Goal: Browse casually

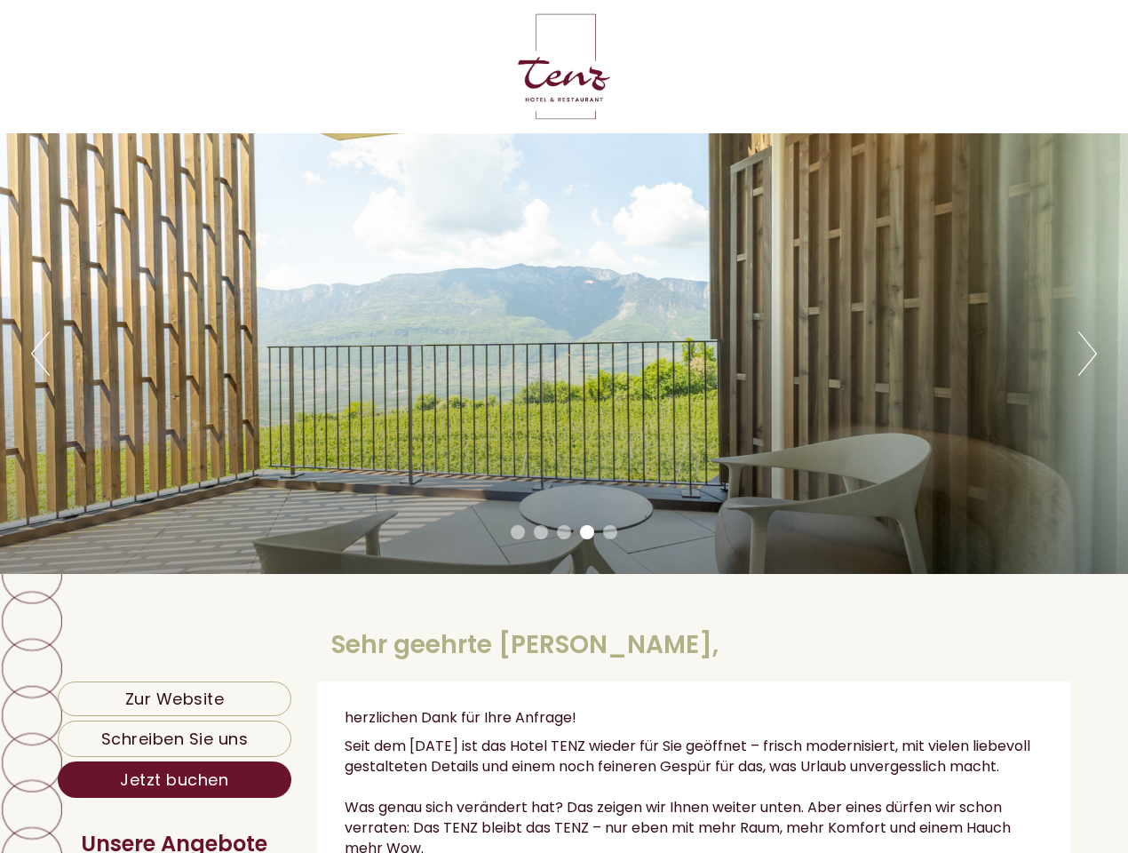
click at [564, 426] on div "Previous Next 1 2 3 4 5" at bounding box center [564, 353] width 1128 height 440
click at [40, 353] on button "Previous" at bounding box center [40, 353] width 19 height 44
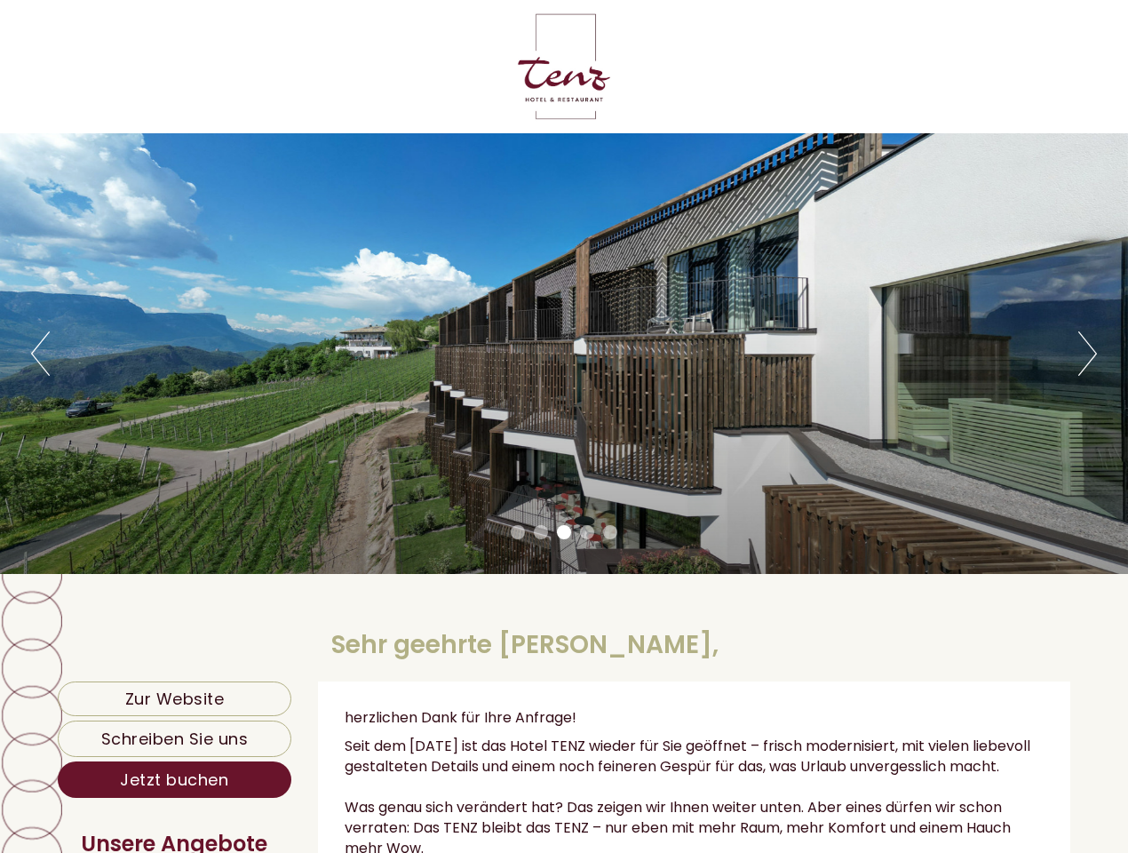
click at [564, 353] on div "Previous Next 1 2 3 4 5" at bounding box center [564, 353] width 1128 height 440
click at [1087, 353] on button "Next" at bounding box center [1087, 353] width 19 height 44
click at [518, 532] on li "1" at bounding box center [518, 532] width 14 height 14
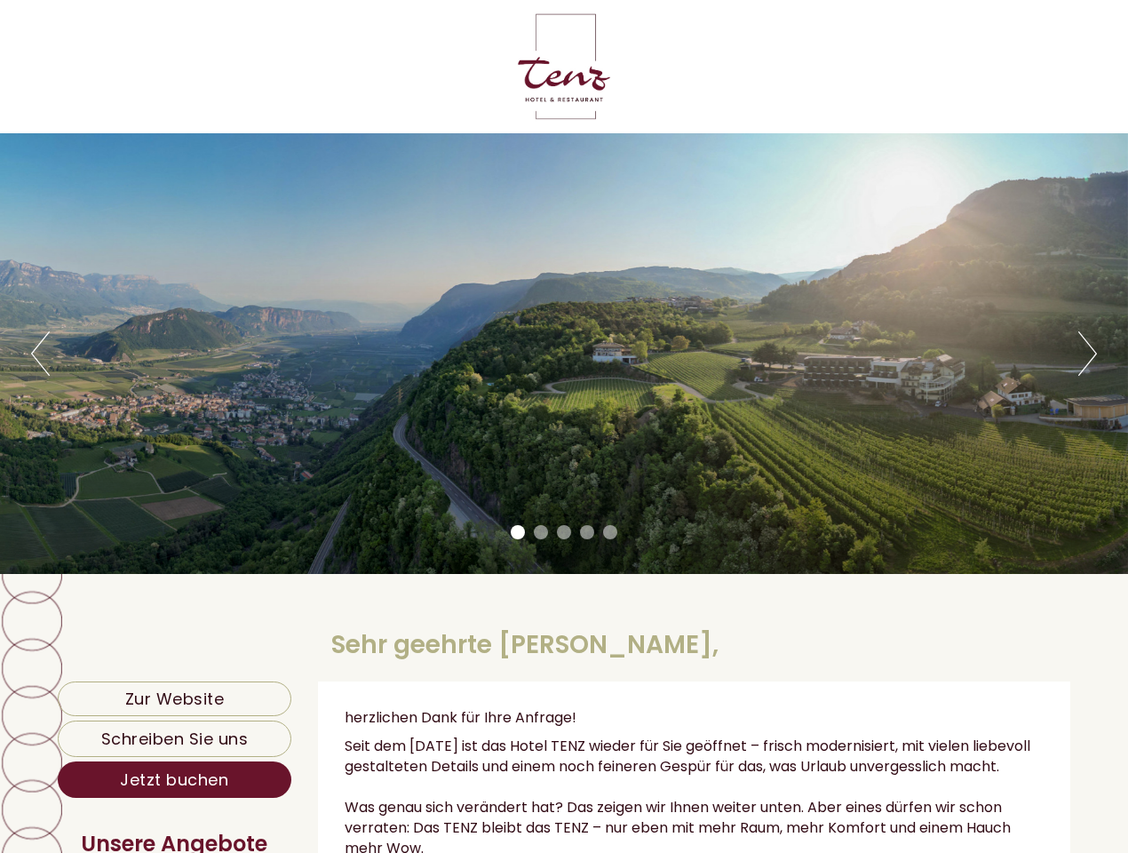
click at [541, 532] on li "2" at bounding box center [541, 532] width 14 height 14
click at [564, 532] on li "3" at bounding box center [564, 532] width 14 height 14
click at [587, 532] on li "4" at bounding box center [587, 532] width 14 height 14
click at [610, 532] on li "5" at bounding box center [610, 532] width 14 height 14
